Goal: Task Accomplishment & Management: Use online tool/utility

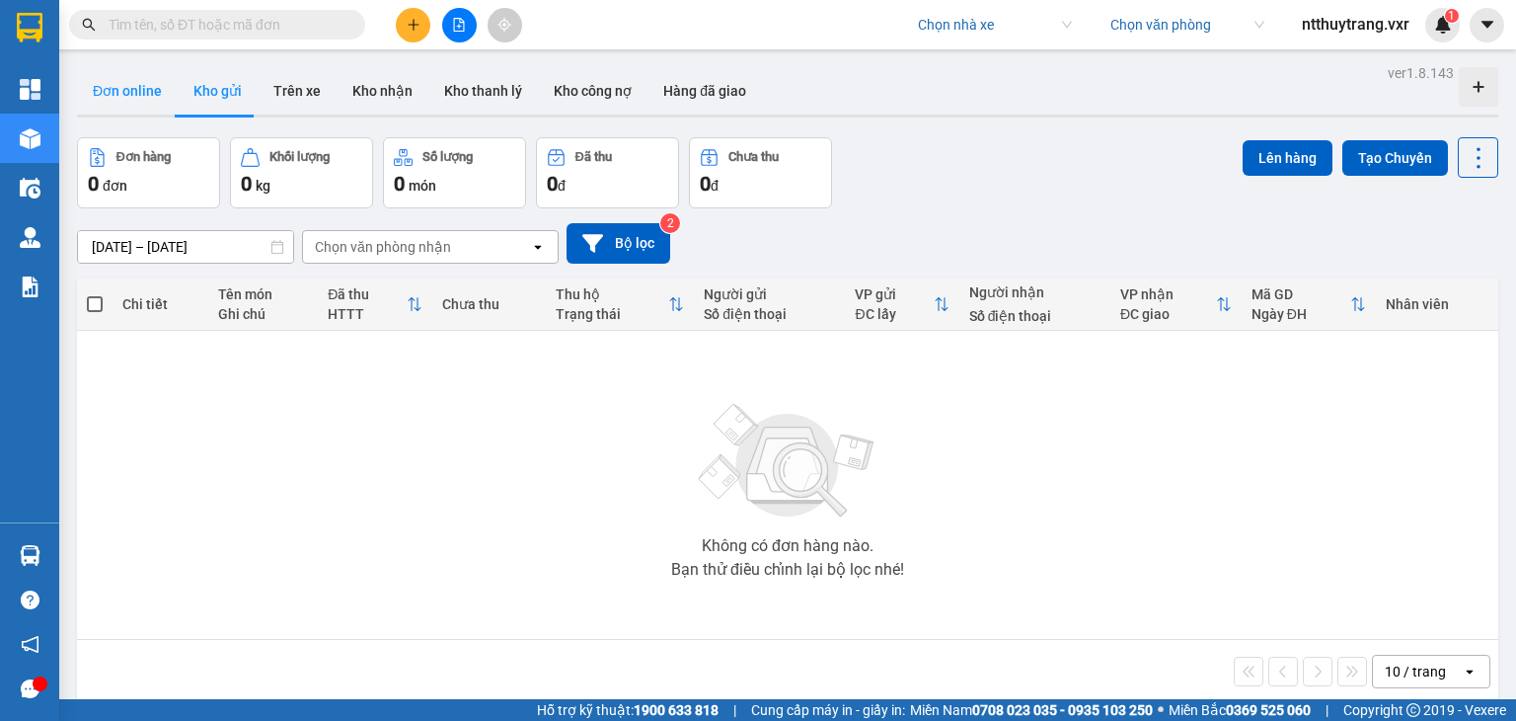
click at [141, 106] on button "Đơn online" at bounding box center [127, 90] width 101 height 47
type input "[DATE] – [DATE]"
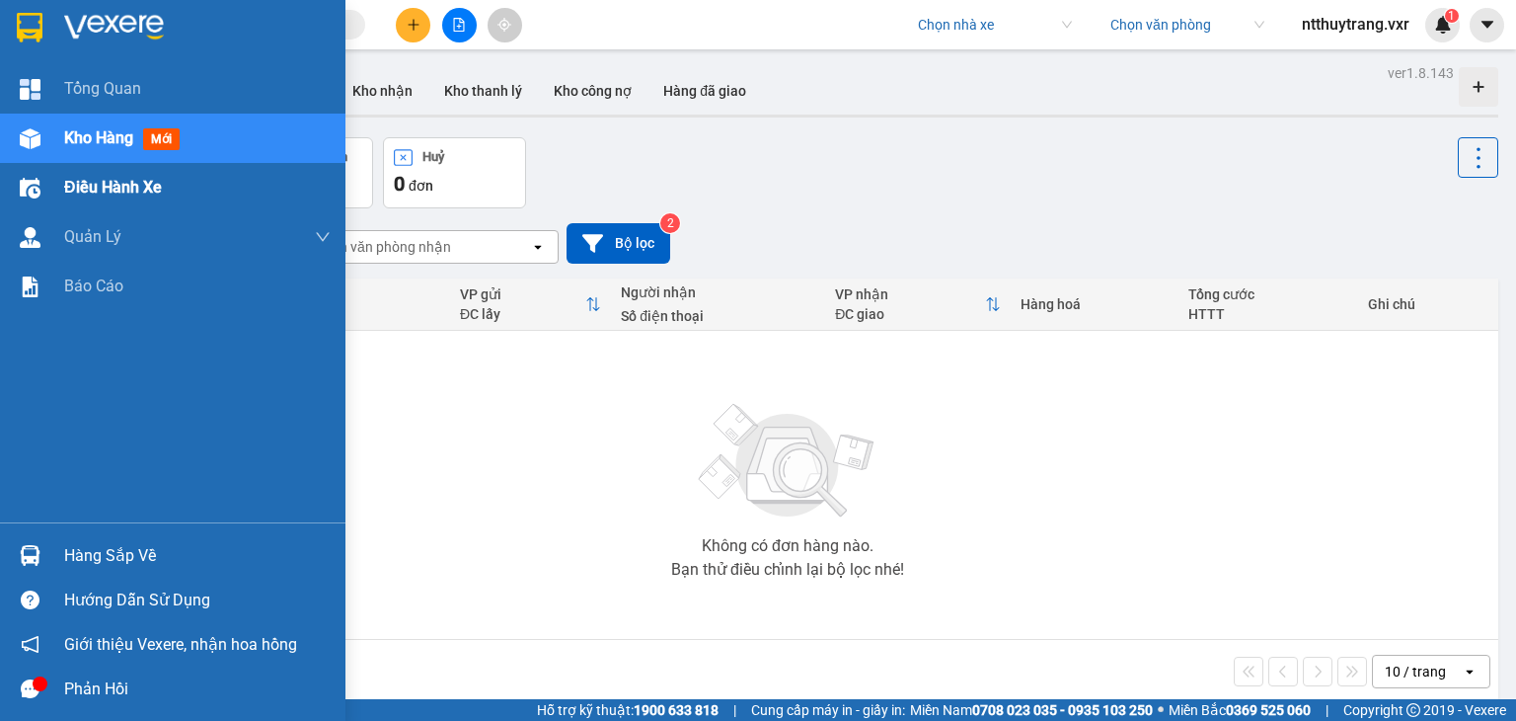
click at [108, 191] on span "Điều hành xe" at bounding box center [113, 187] width 98 height 25
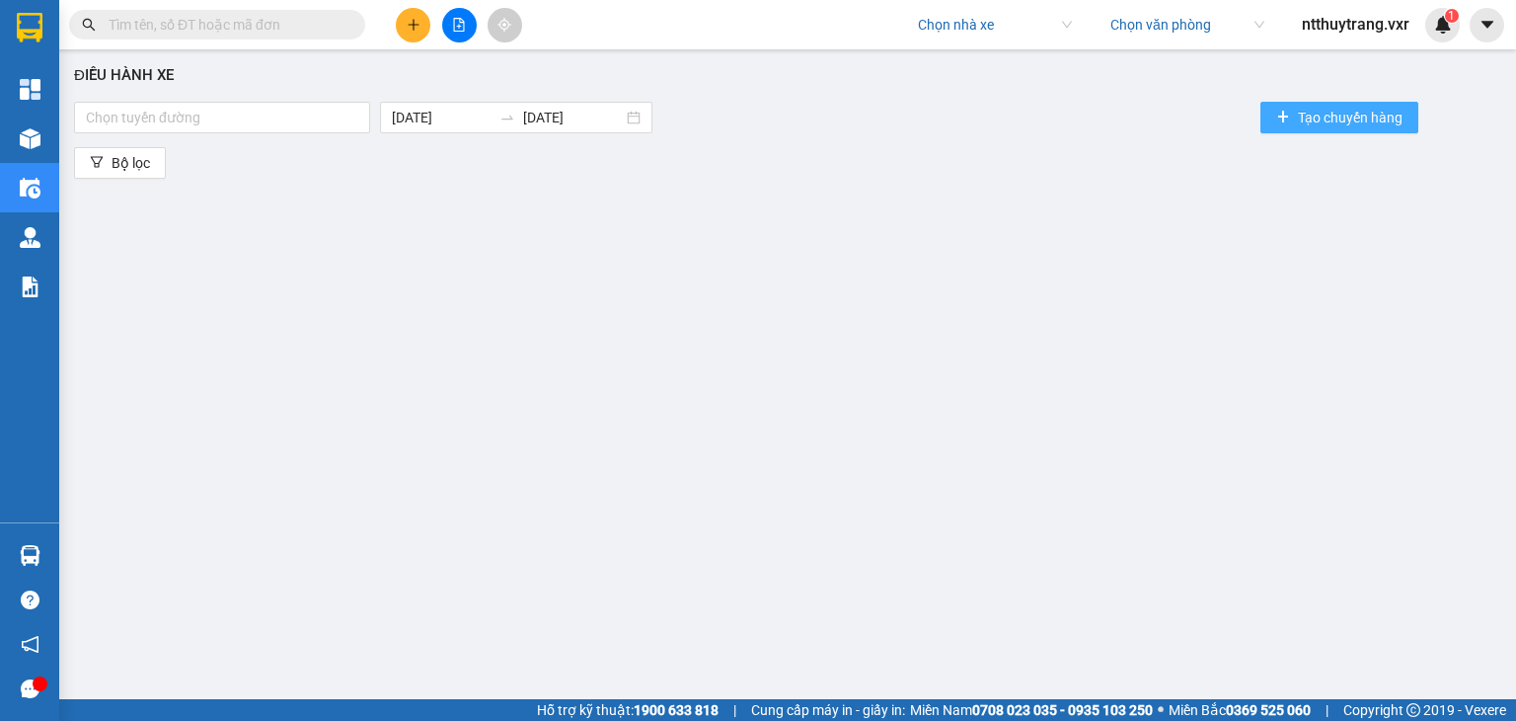
click at [1325, 113] on span "Tạo chuyến hàng" at bounding box center [1350, 118] width 105 height 22
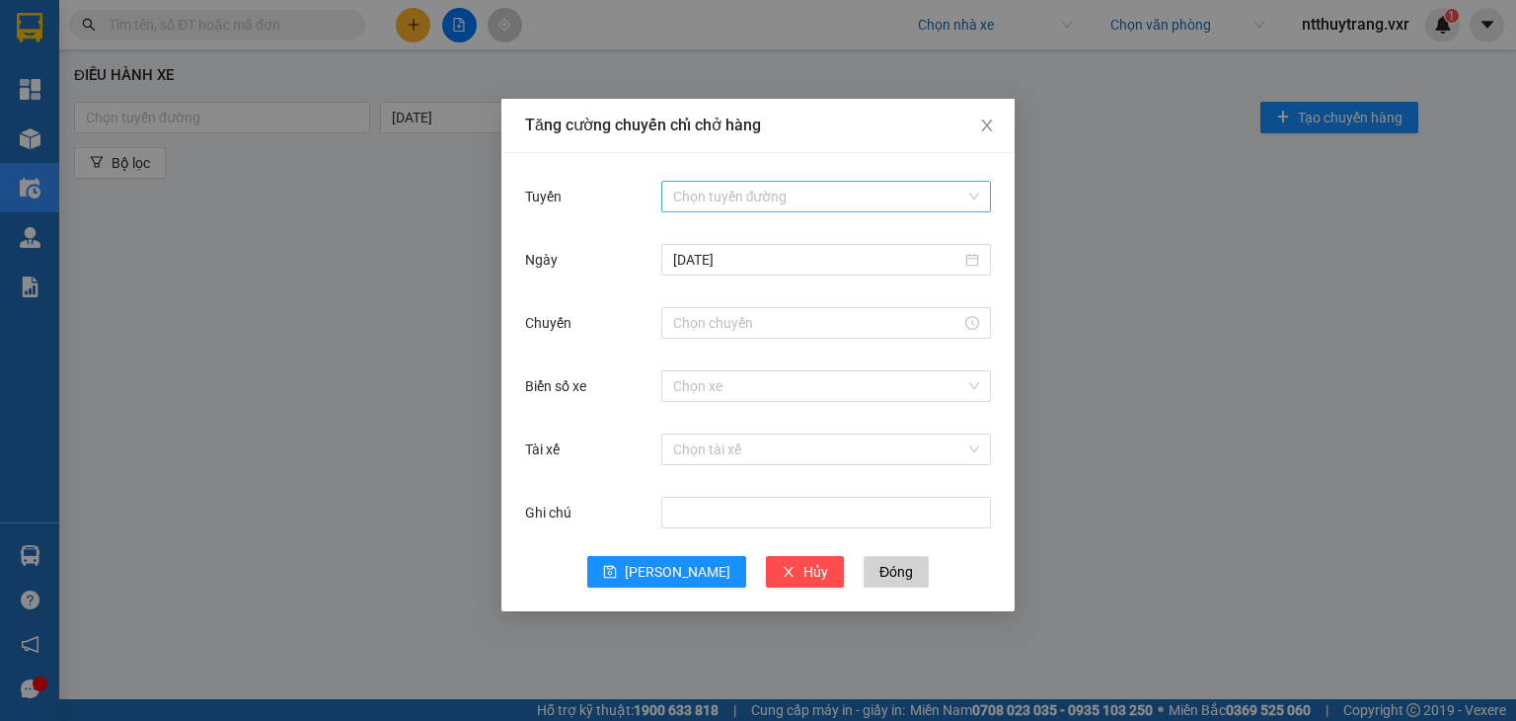
click at [730, 202] on input "Tuyến" at bounding box center [819, 197] width 292 height 30
click at [1161, 172] on div "Tăng cường chuyến chỉ chở hàng Tuyến Chọn tuyến đường Ngày 15/09/2025 Chuyến Bi…" at bounding box center [758, 360] width 1516 height 721
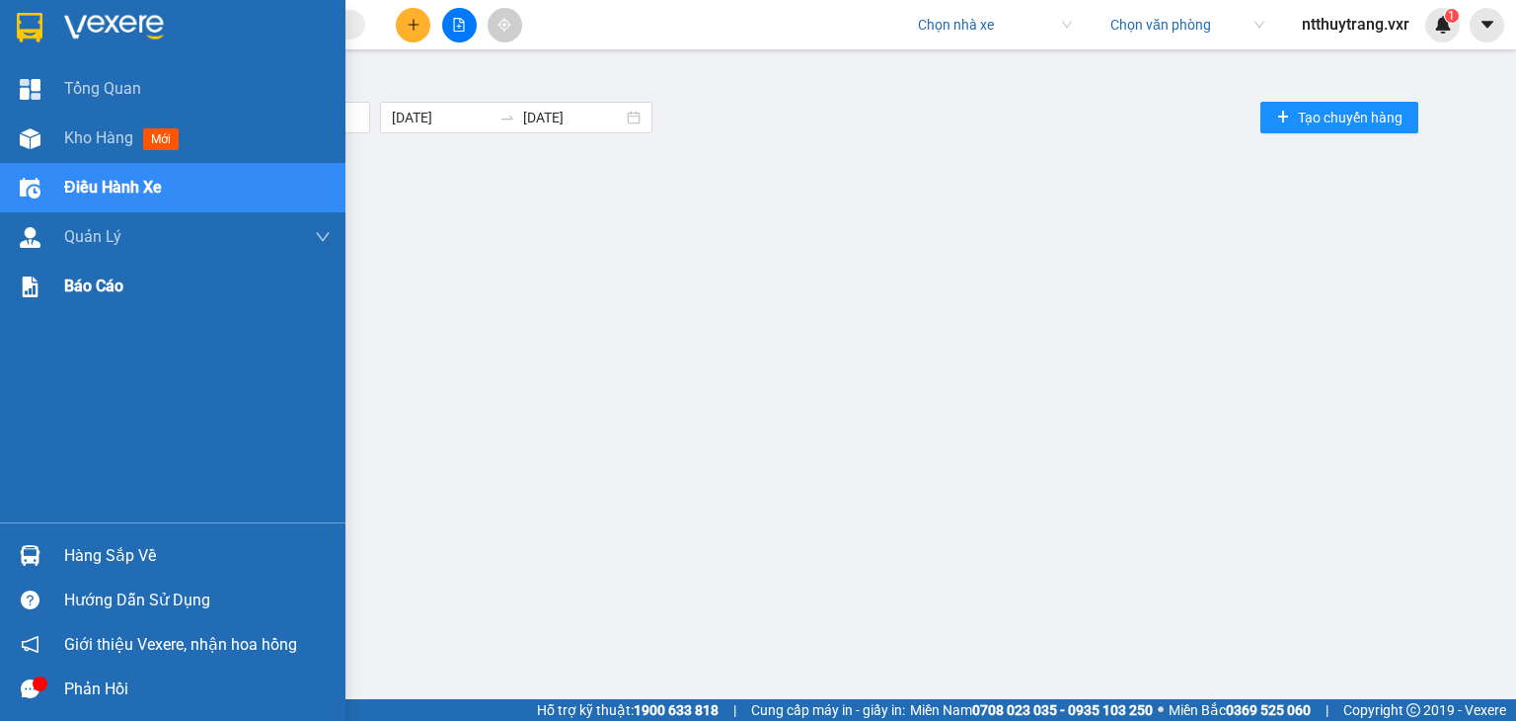
click at [114, 297] on span "Báo cáo" at bounding box center [93, 285] width 59 height 25
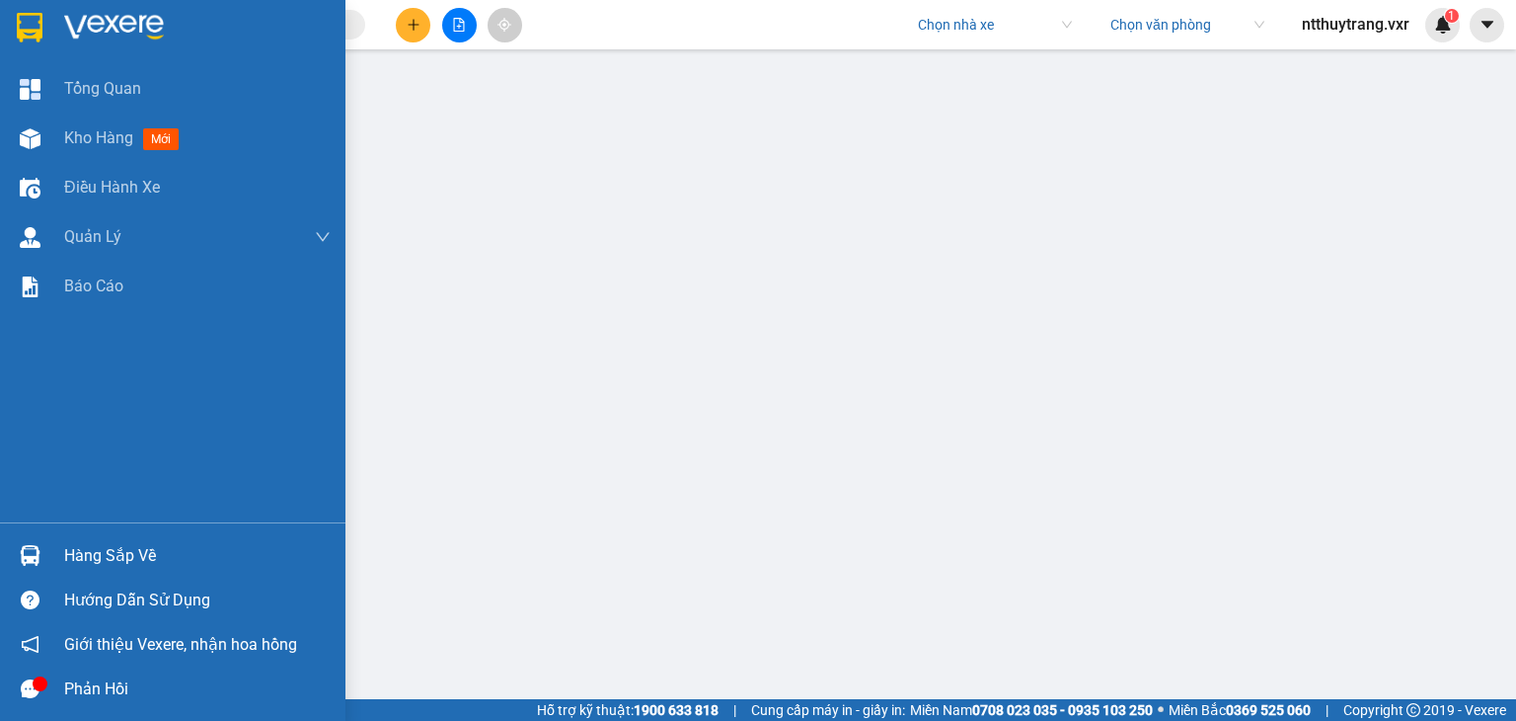
click at [113, 558] on div "Hàng sắp về" at bounding box center [197, 556] width 267 height 30
click at [103, 138] on span "Kho hàng" at bounding box center [98, 137] width 69 height 19
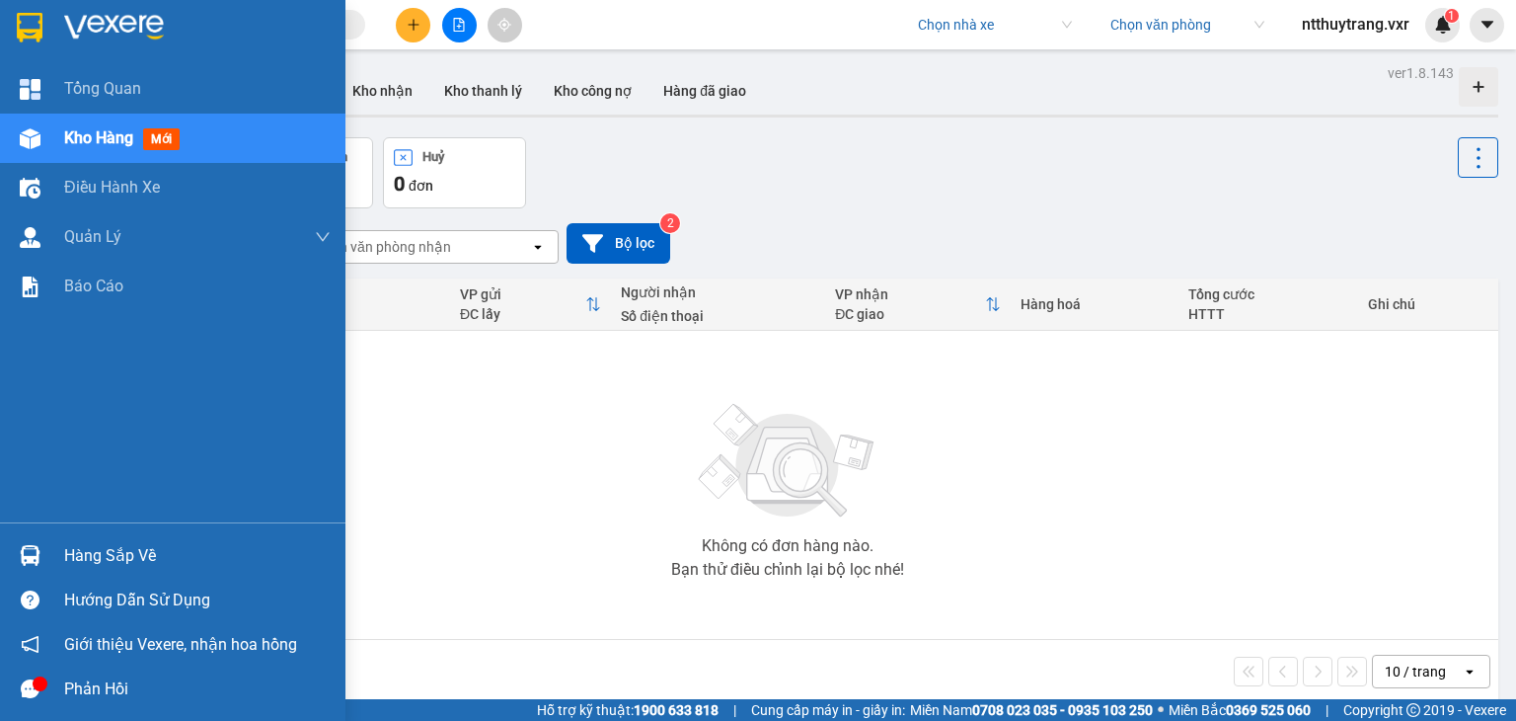
click at [25, 21] on img at bounding box center [30, 28] width 26 height 30
